Goal: Navigation & Orientation: Find specific page/section

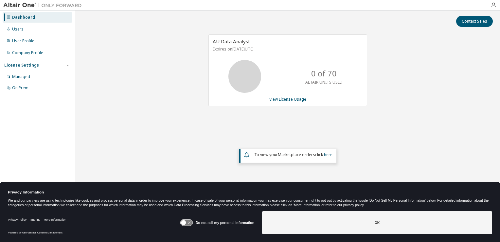
click at [498, 4] on div at bounding box center [493, 4] width 13 height 5
click at [496, 4] on div at bounding box center [493, 4] width 13 height 5
click at [495, 6] on icon "button" at bounding box center [493, 4] width 5 height 5
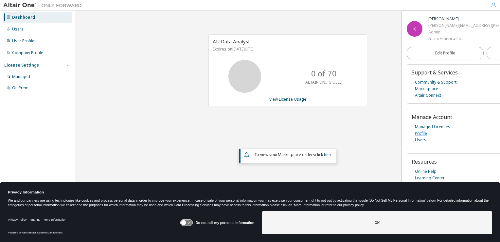
click at [422, 135] on link "Profile" at bounding box center [421, 133] width 12 height 7
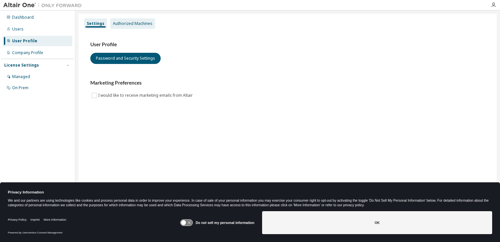
click at [137, 23] on div "Authorized Machines" at bounding box center [133, 23] width 40 height 5
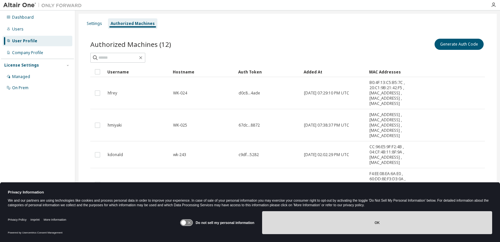
click at [360, 227] on button "OK" at bounding box center [377, 222] width 230 height 23
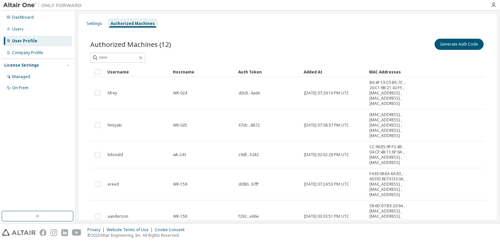
click at [30, 41] on div "User Profile" at bounding box center [24, 40] width 25 height 5
click at [24, 16] on div "Dashboard" at bounding box center [23, 17] width 22 height 5
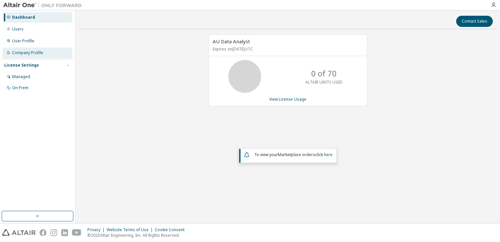
click at [21, 48] on div "Company Profile" at bounding box center [38, 52] width 70 height 10
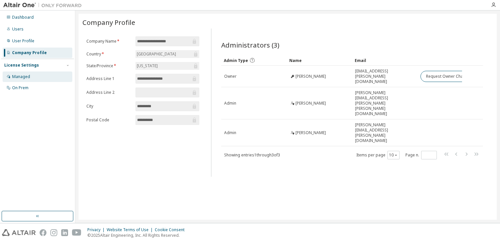
click at [28, 77] on div "Managed" at bounding box center [21, 76] width 18 height 5
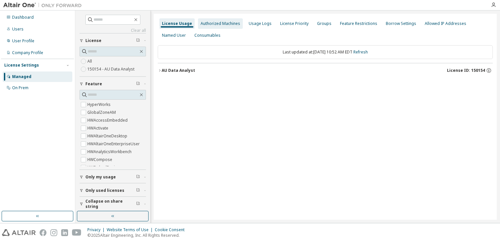
click at [224, 26] on div "Authorized Machines" at bounding box center [221, 23] width 40 height 5
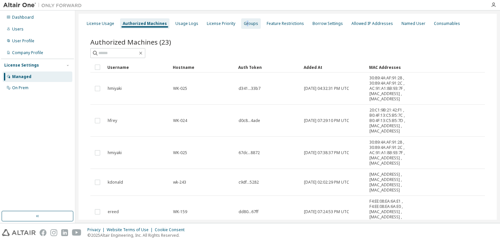
click at [244, 25] on div "Groups" at bounding box center [251, 23] width 14 height 5
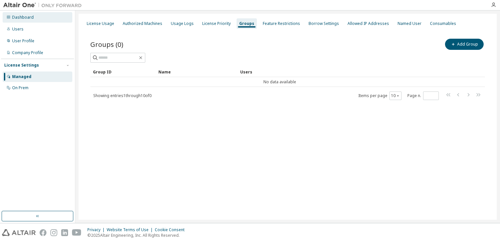
click at [29, 22] on div "Dashboard" at bounding box center [38, 17] width 70 height 10
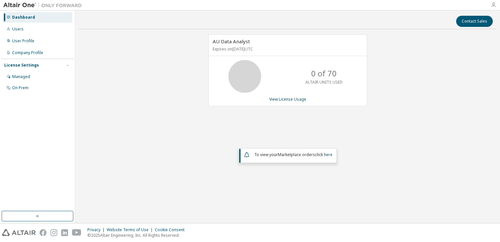
click at [492, 7] on icon "button" at bounding box center [493, 4] width 5 height 5
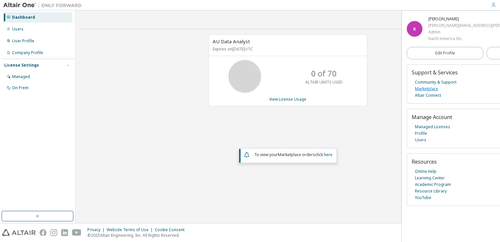
click at [428, 89] on link "Marketplace" at bounding box center [426, 88] width 23 height 7
